Goal: Obtain resource: Download file/media

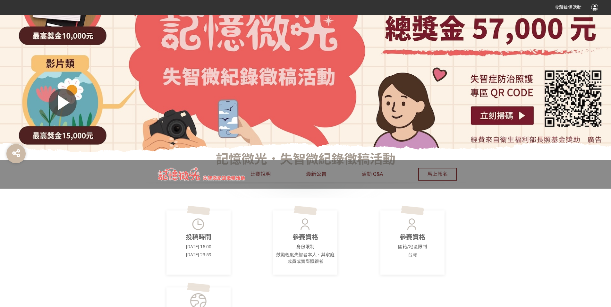
scroll to position [257, 0]
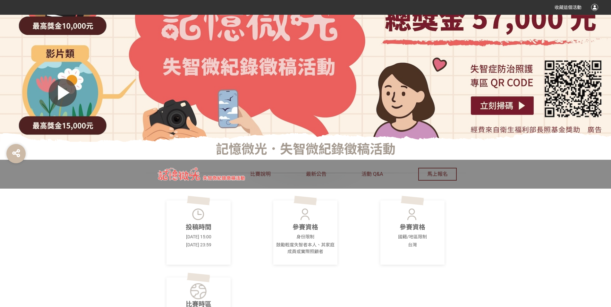
click at [313, 222] on p "參賽資格" at bounding box center [305, 227] width 60 height 10
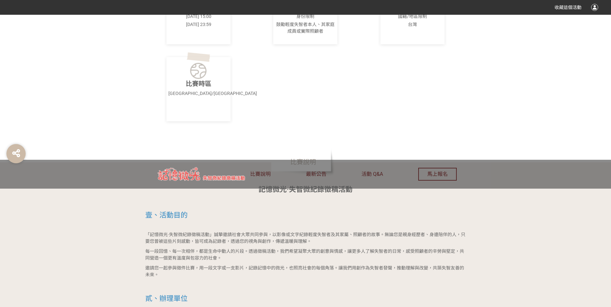
scroll to position [481, 0]
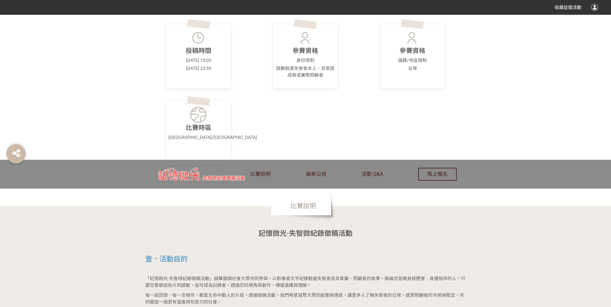
scroll to position [593, 0]
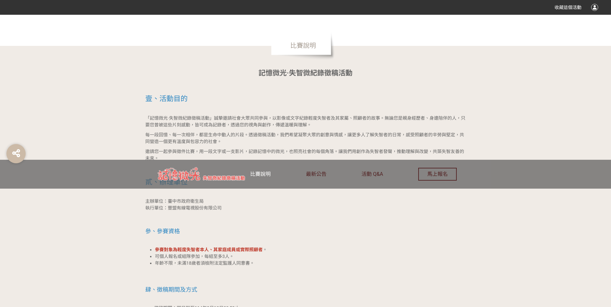
click at [263, 171] on span "比賽說明" at bounding box center [260, 174] width 21 height 6
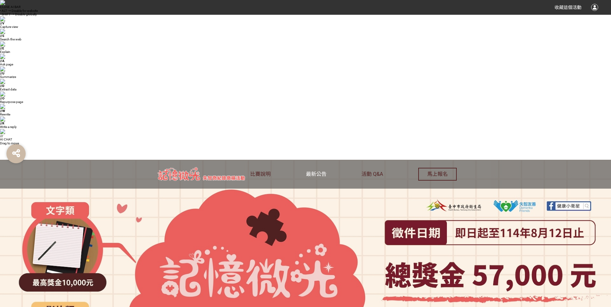
click at [312, 171] on span "最新公告" at bounding box center [316, 174] width 21 height 6
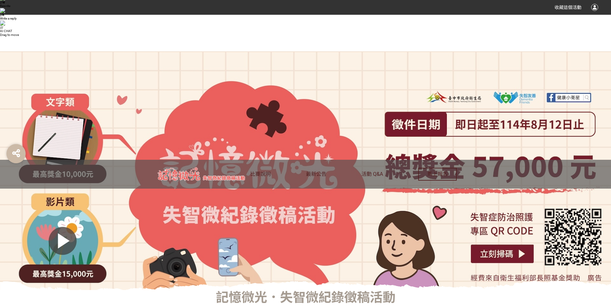
scroll to position [103, 0]
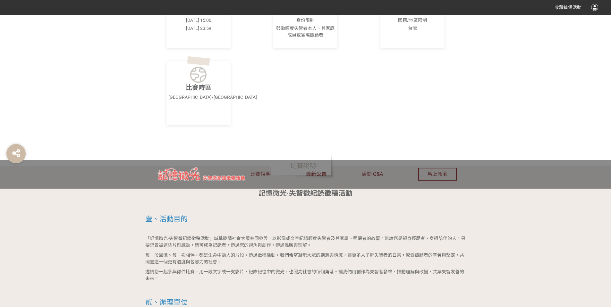
scroll to position [609, 0]
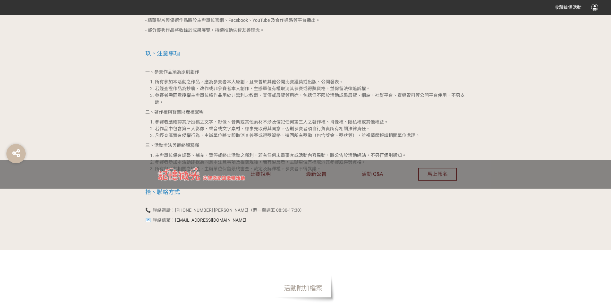
scroll to position [1379, 0]
